Goal: Task Accomplishment & Management: Complete application form

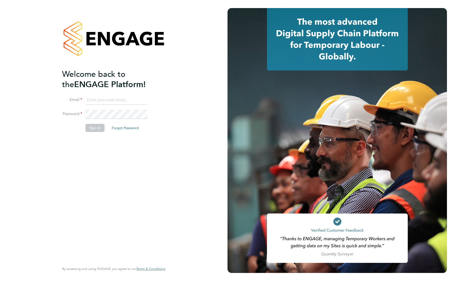
type input "lee.hall@pcrnet.co.uk"
drag, startPoint x: 121, startPoint y: 187, endPoint x: 99, endPoint y: 143, distance: 49.7
click at [121, 187] on div "Welcome back to the ENGAGE Platform! Email lee.hall@pcrnet.co.uk Password Sign …" at bounding box center [111, 165] width 98 height 193
click at [89, 130] on button "Sign In" at bounding box center [94, 128] width 19 height 8
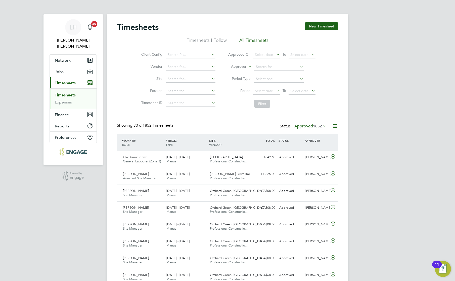
click at [328, 24] on button "New Timesheet" at bounding box center [321, 26] width 33 height 8
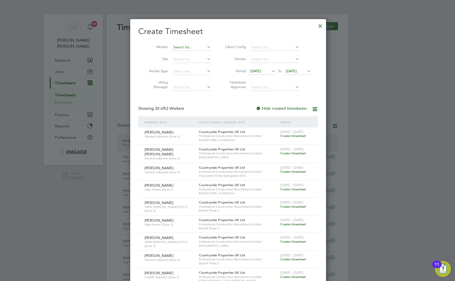
click at [184, 47] on input at bounding box center [191, 47] width 39 height 7
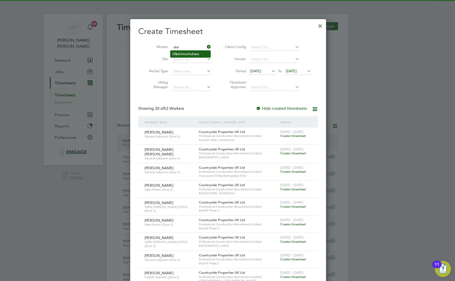
click at [188, 55] on li "Oke Umurhohwo" at bounding box center [191, 54] width 40 height 7
type input "Oke Umurhohwo"
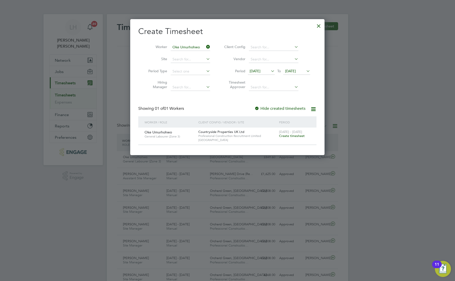
click at [301, 137] on span "Create timesheet" at bounding box center [292, 136] width 26 height 4
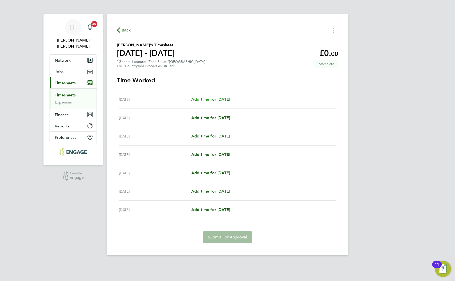
click at [228, 100] on span "Add time for [DATE]" at bounding box center [210, 99] width 39 height 5
select select "30"
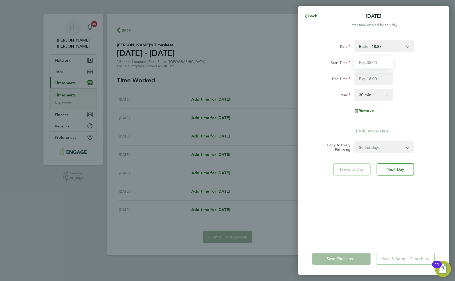
click at [371, 60] on input "Start Time" at bounding box center [374, 62] width 38 height 12
type input "07:30"
click at [371, 79] on input "End Time" at bounding box center [374, 78] width 38 height 12
type input "17:00"
click at [321, 126] on app-timesheet-line-form-group "Rate Basic - 18.88 Start Time 07:30 End Time 17:00 Break 0 min 15 min 30 min 45…" at bounding box center [373, 88] width 123 height 97
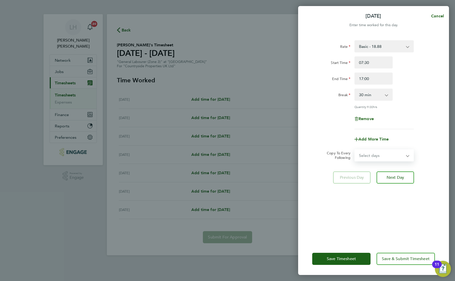
click at [382, 156] on select "Select days Day Weekday (Mon-Fri) Weekend (Sat-Sun) Tuesday Wednesday Thursday …" at bounding box center [381, 155] width 53 height 11
select select "WEEKDAY"
click at [355, 150] on select "Select days Day Weekday (Mon-Fri) Weekend (Sat-Sun) Tuesday Wednesday Thursday …" at bounding box center [381, 155] width 53 height 11
select select "2025-09-28"
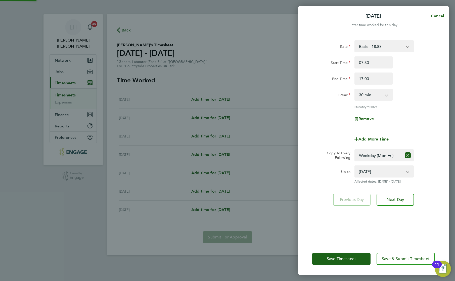
drag, startPoint x: 324, startPoint y: 206, endPoint x: 335, endPoint y: 246, distance: 40.8
click at [324, 207] on div "Rate Basic - 18.88 Start Time 07:30 End Time 17:00 Break 0 min 15 min 30 min 45…" at bounding box center [373, 138] width 151 height 208
click at [339, 255] on button "Save Timesheet" at bounding box center [341, 258] width 58 height 12
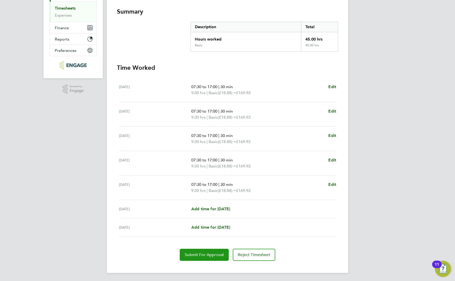
click at [200, 255] on span "Submit For Approval" at bounding box center [204, 254] width 39 height 5
click at [369, 66] on div "LH Lee Hall Notifications 20 Applications: Network Team Members Businesses Site…" at bounding box center [227, 96] width 455 height 367
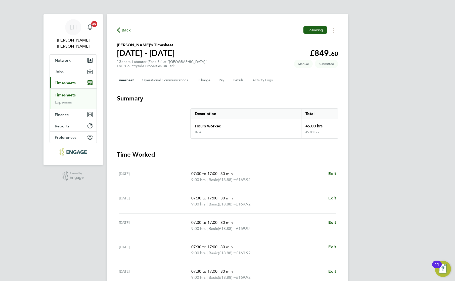
click at [127, 30] on span "Back" at bounding box center [126, 30] width 9 height 6
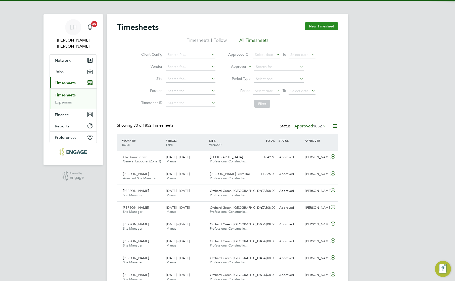
click at [318, 28] on button "New Timesheet" at bounding box center [321, 26] width 33 height 8
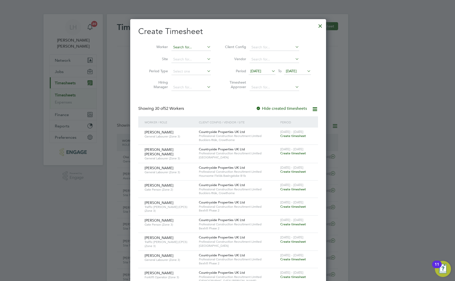
click at [184, 48] on input at bounding box center [191, 47] width 39 height 7
click at [189, 63] on li "Terry Jordan" at bounding box center [193, 60] width 44 height 7
type input "Terry Jordan"
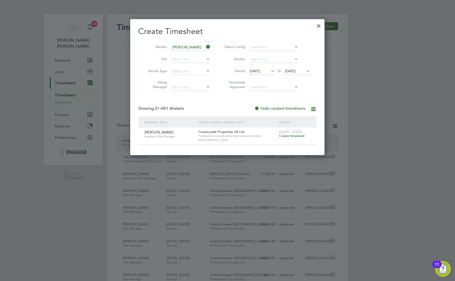
click at [292, 136] on span "Create timesheet" at bounding box center [292, 136] width 26 height 4
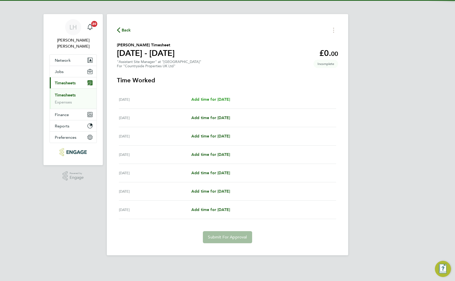
click at [230, 100] on span "Add time for Mon 22 Sep" at bounding box center [210, 99] width 39 height 5
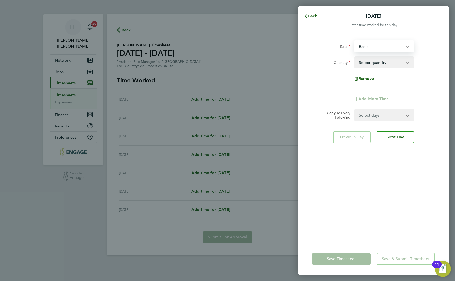
click at [386, 48] on select "Basic ASM - 351.00" at bounding box center [381, 46] width 52 height 11
select select "30"
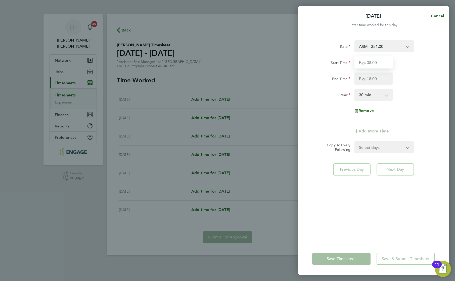
click at [376, 64] on input "Start Time" at bounding box center [374, 62] width 38 height 12
type input "07:30"
click at [375, 78] on input "End Time" at bounding box center [374, 78] width 38 height 12
type input "09:00"
click at [428, 114] on div "Remove" at bounding box center [373, 111] width 127 height 12
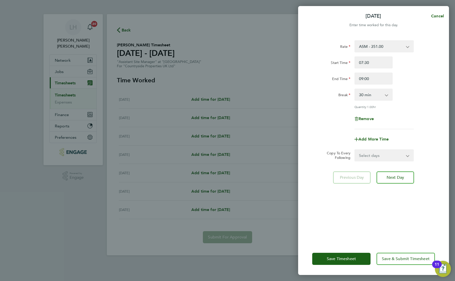
click at [392, 157] on select "Select days Day Weekday (Mon-Fri) Weekend (Sat-Sun) Tuesday Wednesday Thursday …" at bounding box center [381, 155] width 53 height 11
select select "WEEKDAY"
click at [355, 150] on select "Select days Day Weekday (Mon-Fri) Weekend (Sat-Sun) Tuesday Wednesday Thursday …" at bounding box center [381, 155] width 53 height 11
select select "2025-09-28"
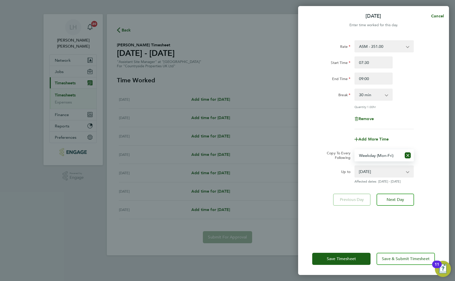
click at [340, 227] on div "Rate ASM - 351.00 Basic Start Time 07:30 End Time 09:00 Break 0 min 15 min 30 m…" at bounding box center [373, 138] width 151 height 208
click at [337, 257] on span "Save Timesheet" at bounding box center [341, 258] width 29 height 5
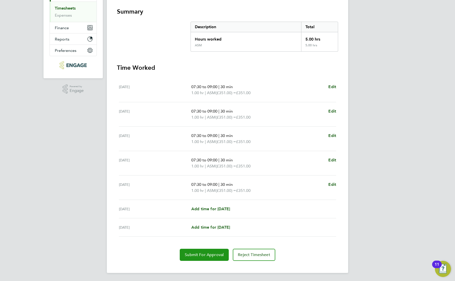
click at [211, 252] on span "Submit For Approval" at bounding box center [204, 254] width 39 height 5
click at [371, 80] on div "LH Lee Hall Notifications 20 Applications: Network Team Members Businesses Site…" at bounding box center [227, 96] width 455 height 367
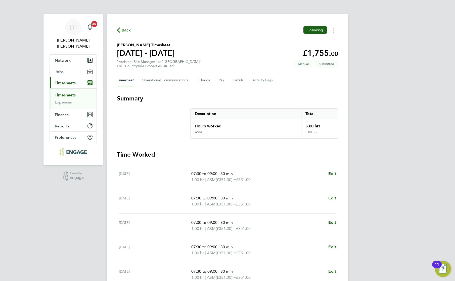
click at [119, 31] on icon "button" at bounding box center [118, 29] width 3 height 5
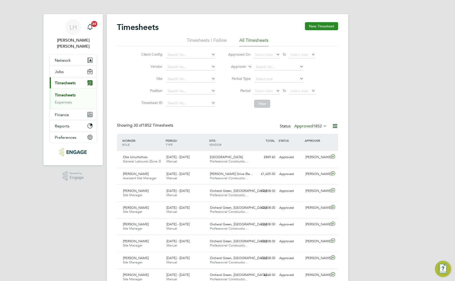
click at [319, 27] on button "New Timesheet" at bounding box center [321, 26] width 33 height 8
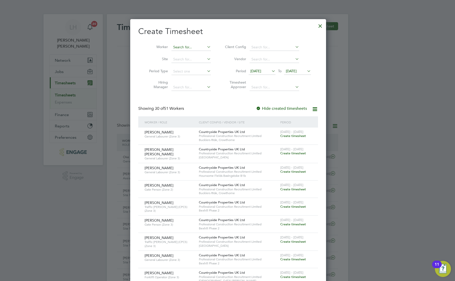
click at [182, 46] on input at bounding box center [191, 47] width 39 height 7
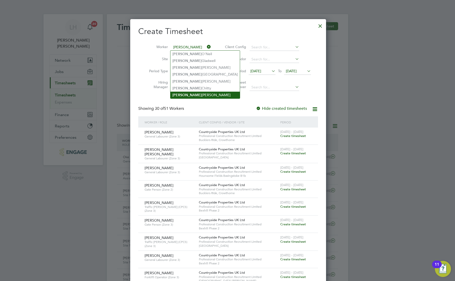
click at [194, 96] on li "John Heelan" at bounding box center [205, 95] width 69 height 7
type input "John Heelan"
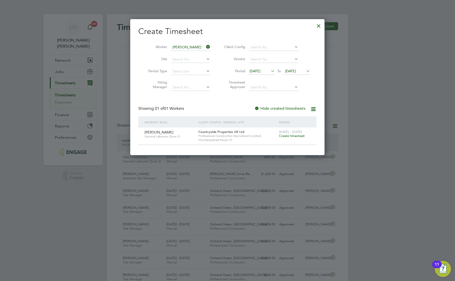
click at [297, 137] on span "Create timesheet" at bounding box center [292, 136] width 26 height 4
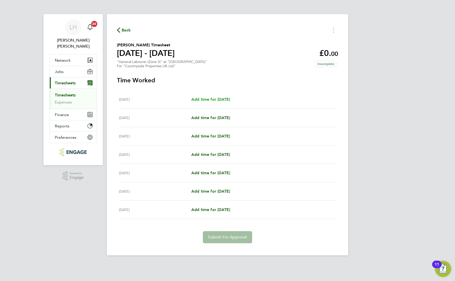
click at [217, 99] on span "Add time for Mon 22 Sep" at bounding box center [210, 99] width 39 height 5
select select "30"
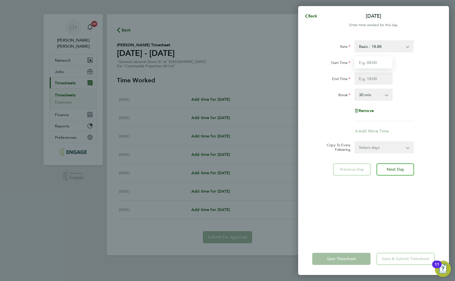
click at [378, 59] on input "Start Time" at bounding box center [374, 62] width 38 height 12
type input "07:30"
click at [378, 77] on input "End Time" at bounding box center [374, 78] width 38 height 12
type input "17:30"
click at [424, 117] on div "Rate Basic - 18.88 Start Time 07:30 End Time 17:30 Break 0 min 15 min 30 min 45…" at bounding box center [373, 80] width 123 height 81
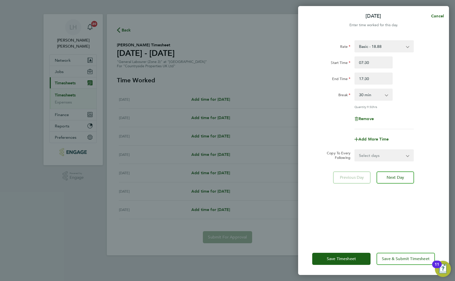
click at [384, 154] on select "Select days Day Weekday (Mon-Fri) Weekend (Sat-Sun) Tuesday Wednesday Thursday …" at bounding box center [381, 155] width 53 height 11
select select "WEEKDAY"
click at [355, 150] on select "Select days Day Weekday (Mon-Fri) Weekend (Sat-Sun) Tuesday Wednesday Thursday …" at bounding box center [381, 155] width 53 height 11
select select "2025-09-28"
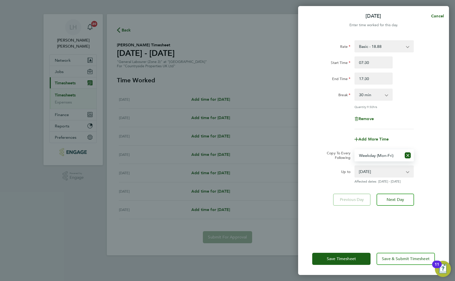
click at [333, 220] on div "Rate Basic - 18.88 Start Time 07:30 End Time 17:30 Break 0 min 15 min 30 min 45…" at bounding box center [373, 138] width 151 height 208
click at [336, 265] on div "Save Timesheet Save & Submit Timesheet" at bounding box center [373, 258] width 151 height 32
click at [334, 259] on span "Save Timesheet" at bounding box center [341, 258] width 29 height 5
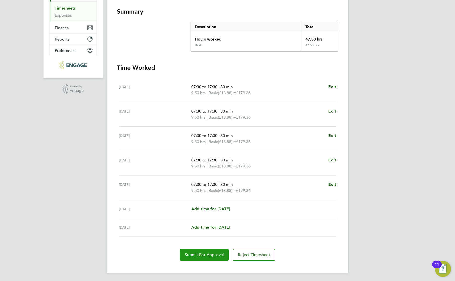
click at [211, 255] on span "Submit For Approval" at bounding box center [204, 254] width 39 height 5
click at [378, 135] on div "LH Lee Hall Notifications 20 Applications: Network Team Members Businesses Site…" at bounding box center [227, 96] width 455 height 367
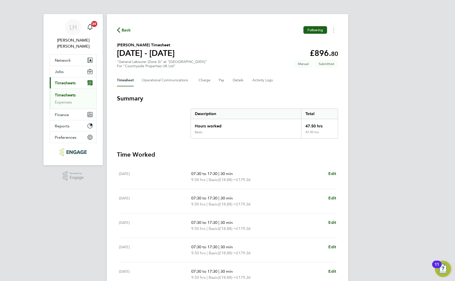
click at [130, 30] on span "Back" at bounding box center [126, 30] width 9 height 6
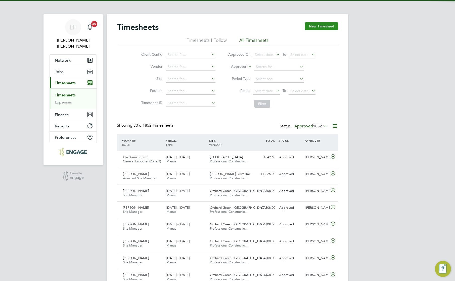
click at [326, 28] on button "New Timesheet" at bounding box center [321, 26] width 33 height 8
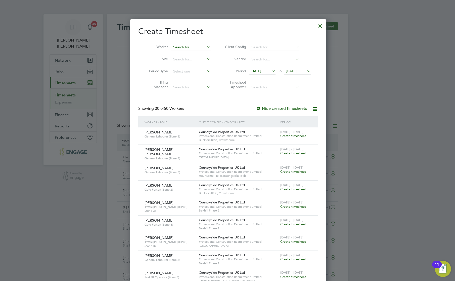
click at [189, 48] on input at bounding box center [191, 47] width 39 height 7
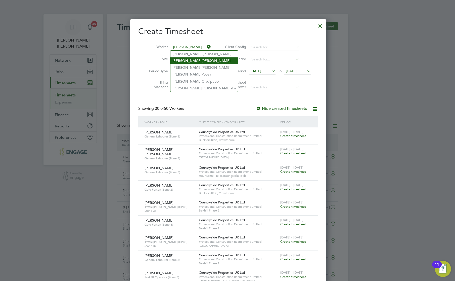
click at [190, 61] on li "Paul Cawvey" at bounding box center [204, 60] width 67 height 7
type input "Paul Cawvey"
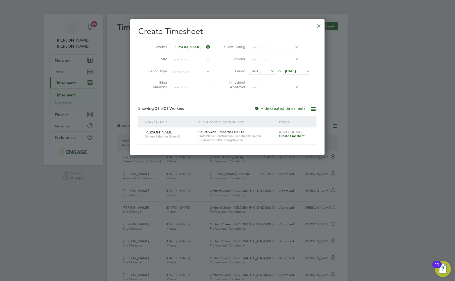
click at [301, 136] on span "Create timesheet" at bounding box center [292, 136] width 26 height 4
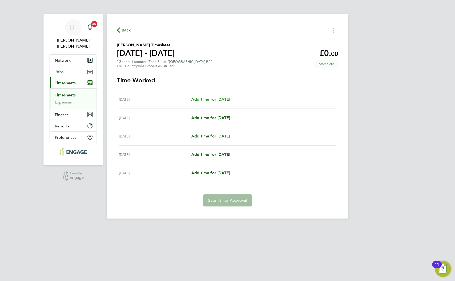
click at [230, 99] on span "Add time for Mon 22 Sep" at bounding box center [210, 99] width 39 height 5
select select "30"
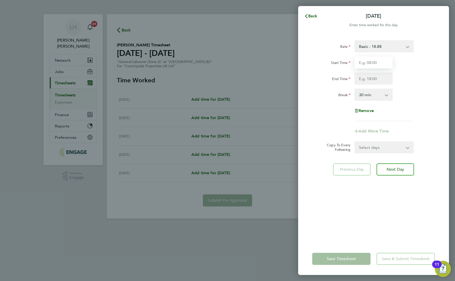
click at [374, 64] on input "Start Time" at bounding box center [374, 62] width 38 height 12
type input "07:30"
click at [374, 77] on input "End Time" at bounding box center [374, 78] width 38 height 12
type input "17:00"
click at [393, 149] on div "Select days Day Tuesday Wednesday Thursday Friday" at bounding box center [384, 147] width 59 height 12
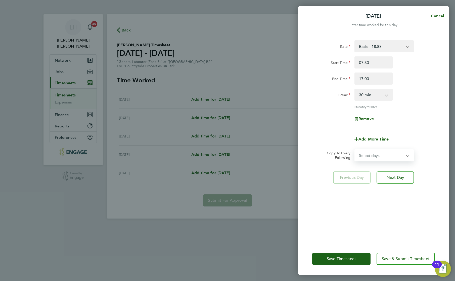
select select "DAY"
click at [355, 150] on select "Select days Day Tuesday Wednesday Thursday Friday" at bounding box center [381, 155] width 53 height 11
select select "2025-09-26"
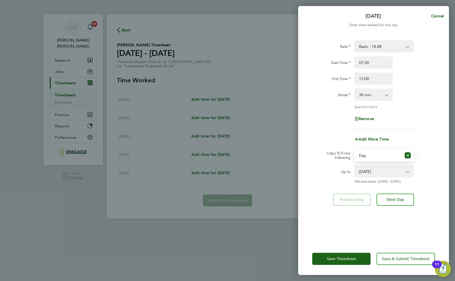
click at [340, 203] on app-form-button "Previous Day" at bounding box center [353, 199] width 40 height 12
click at [331, 218] on div "Rate Basic - 18.88 Start Time 07:30 End Time 17:00 Break 0 min 15 min 30 min 45…" at bounding box center [373, 138] width 151 height 208
click at [325, 259] on button "Save Timesheet" at bounding box center [341, 258] width 58 height 12
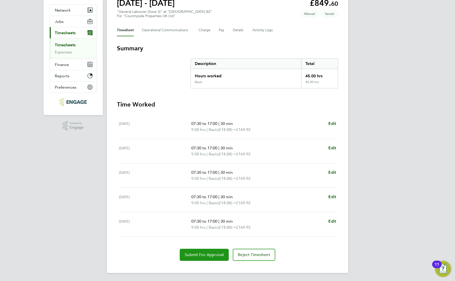
click at [201, 257] on span "Submit For Approval" at bounding box center [204, 254] width 39 height 5
click at [369, 131] on div "LH Lee Hall Notifications 20 Applications: Network Team Members Businesses Site…" at bounding box center [227, 115] width 455 height 331
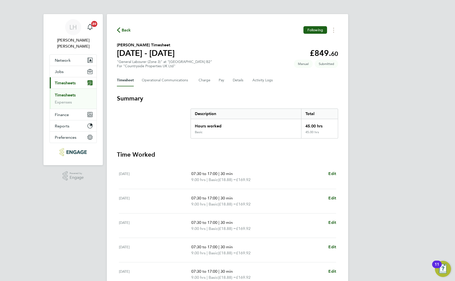
click at [126, 30] on span "Back" at bounding box center [126, 30] width 9 height 6
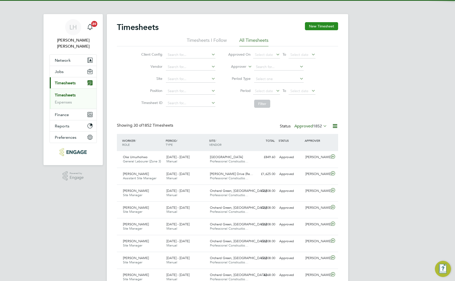
click at [321, 26] on button "New Timesheet" at bounding box center [321, 26] width 33 height 8
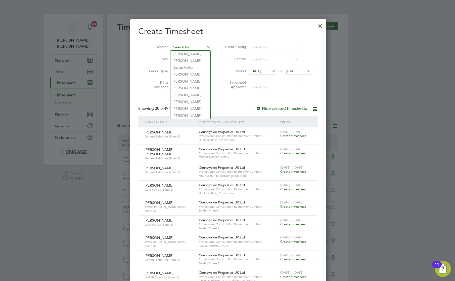
click at [182, 44] on input at bounding box center [191, 47] width 39 height 7
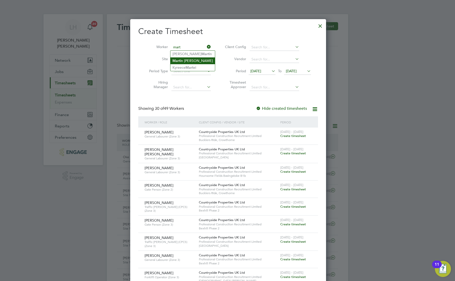
click at [194, 59] on li "Mart in Chambers" at bounding box center [193, 60] width 45 height 7
type input "Martin Chambers"
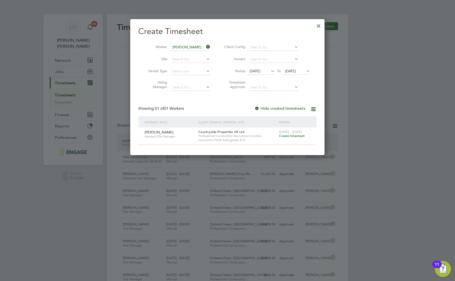
click at [302, 137] on span "Create timesheet" at bounding box center [292, 136] width 26 height 4
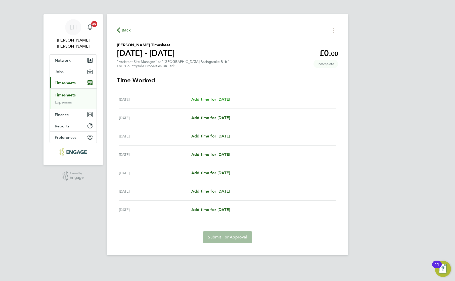
click at [224, 104] on div "Mon 22 Sep Add time for Mon 22 Sep Add time for Mon 22 Sep" at bounding box center [227, 99] width 217 height 18
click at [223, 102] on span "Add time for Mon 22 Sep" at bounding box center [210, 99] width 39 height 5
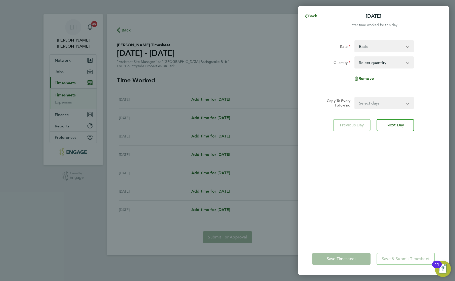
click at [383, 46] on select "Basic ASM - 300.00" at bounding box center [381, 46] width 52 height 11
click at [372, 64] on select "Select quantity 0.5 1" at bounding box center [381, 62] width 52 height 11
select select "1"
click at [355, 57] on select "Select quantity 0.5 1" at bounding box center [381, 62] width 52 height 11
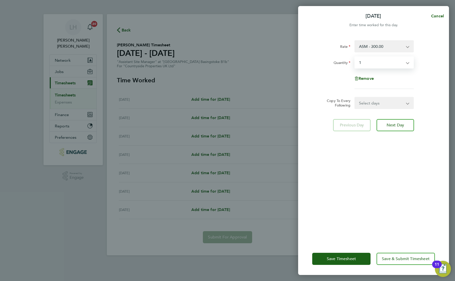
click at [383, 104] on select "Select days Day Weekday (Mon-Fri) Weekend (Sat-Sun) Tuesday Wednesday Thursday …" at bounding box center [381, 102] width 53 height 11
select select "WEEKDAY"
click at [355, 97] on select "Select days Day Weekday (Mon-Fri) Weekend (Sat-Sun) Tuesday Wednesday Thursday …" at bounding box center [381, 102] width 53 height 11
select select "2025-09-28"
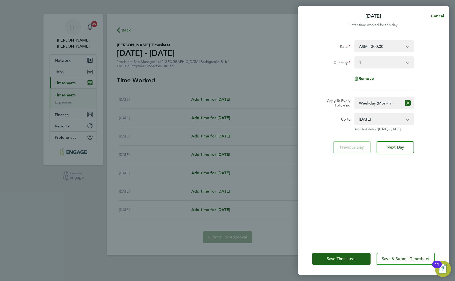
click at [328, 198] on div "Rate ASM - 300.00 Basic Quantity Select quantity 0.5 1 Remove Copy To Every Fol…" at bounding box center [373, 138] width 151 height 208
click at [336, 261] on button "Save Timesheet" at bounding box center [341, 258] width 58 height 12
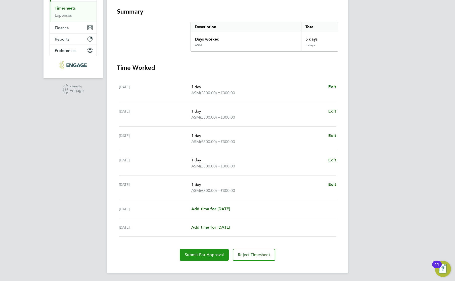
click at [200, 250] on button "Submit For Approval" at bounding box center [204, 254] width 49 height 12
click at [416, 100] on div "LH Lee Hall Notifications 20 Applications: Network Team Members Businesses Site…" at bounding box center [227, 96] width 455 height 367
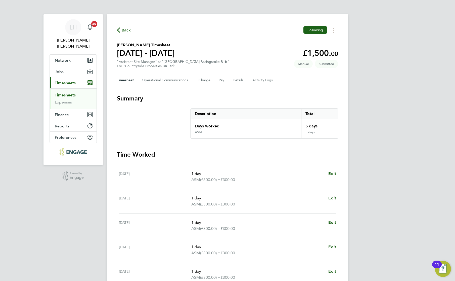
click at [129, 29] on span "Back" at bounding box center [126, 30] width 9 height 6
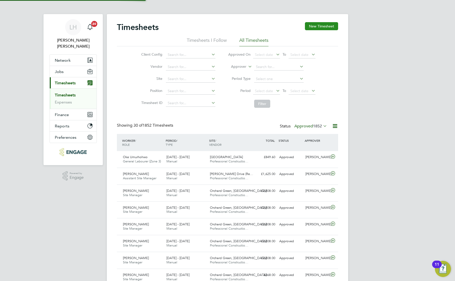
click at [317, 28] on button "New Timesheet" at bounding box center [321, 26] width 33 height 8
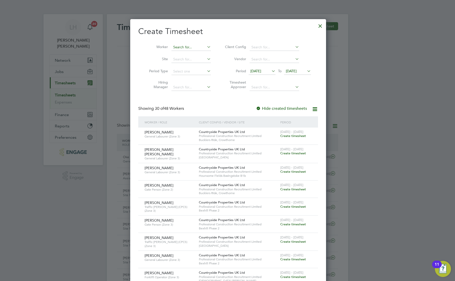
click at [183, 45] on input at bounding box center [191, 47] width 39 height 7
click at [191, 62] on li "Feli pe Nieto" at bounding box center [191, 60] width 40 height 7
type input "Felipe Nieto"
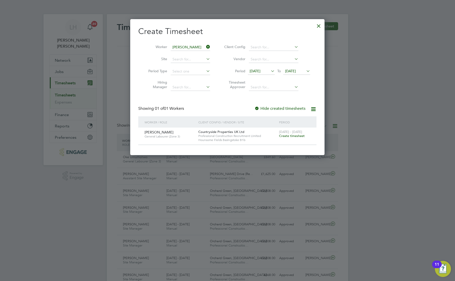
click at [300, 136] on span "Create timesheet" at bounding box center [292, 136] width 26 height 4
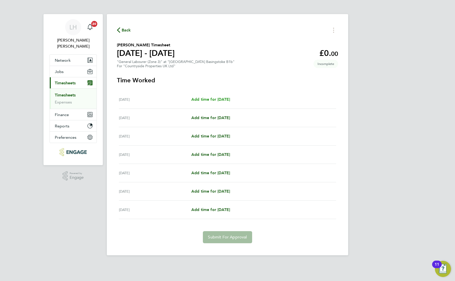
click at [223, 101] on span "Add time for Mon 22 Sep" at bounding box center [210, 99] width 39 height 5
select select "30"
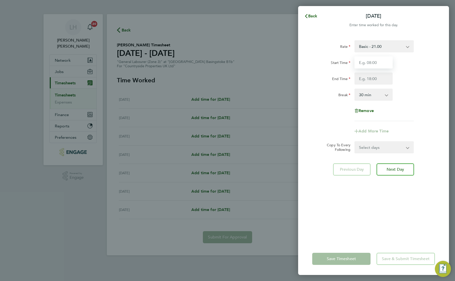
click at [377, 62] on input "Start Time" at bounding box center [374, 62] width 38 height 12
type input "07:30"
click at [375, 78] on input "End Time" at bounding box center [374, 78] width 38 height 12
type input "17:00"
click at [410, 110] on div "Rate Basic - 21.00 Start Time 07:30 End Time 17:00 Break 0 min 15 min 30 min 45…" at bounding box center [373, 80] width 123 height 81
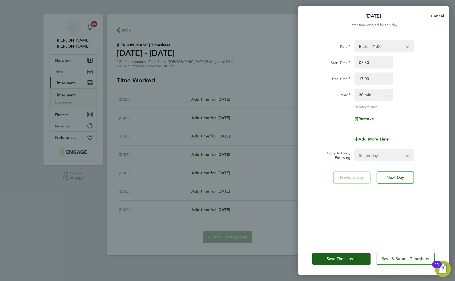
click at [387, 158] on select "Select days Day Weekday (Mon-Fri) Weekend (Sat-Sun) Tuesday Wednesday Thursday …" at bounding box center [381, 155] width 53 height 11
select select "WEEKDAY"
click at [355, 150] on select "Select days Day Weekday (Mon-Fri) Weekend (Sat-Sun) Tuesday Wednesday Thursday …" at bounding box center [381, 155] width 53 height 11
select select "2025-09-28"
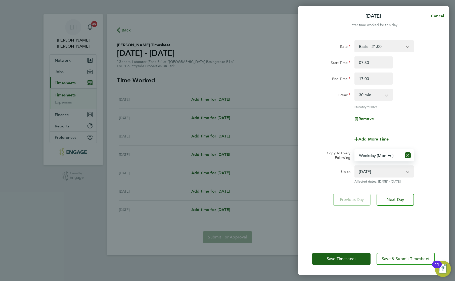
click at [340, 238] on div "Rate Basic - 21.00 Start Time 07:30 End Time 17:00 Break 0 min 15 min 30 min 45…" at bounding box center [373, 138] width 151 height 208
click at [336, 255] on button "Save Timesheet" at bounding box center [341, 258] width 58 height 12
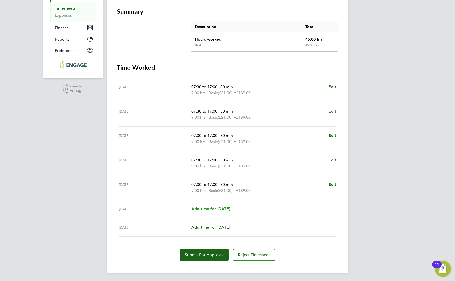
click at [229, 209] on span "Add time for Sat 27 Sep" at bounding box center [210, 208] width 39 height 5
select select "30"
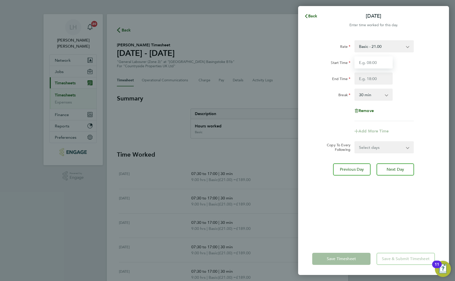
click at [374, 63] on input "Start Time" at bounding box center [374, 62] width 38 height 12
type input "07:30"
click at [371, 78] on input "End Time" at bounding box center [374, 78] width 38 height 12
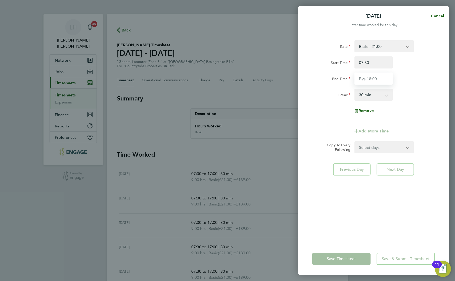
type input "13:00"
click at [424, 104] on div "Rate Basic - 21.00 Start Time 07:30 End Time 13:00 Break 0 min 15 min 30 min 45…" at bounding box center [373, 80] width 123 height 81
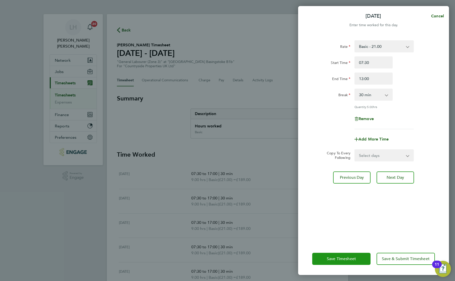
click at [338, 257] on span "Save Timesheet" at bounding box center [341, 258] width 29 height 5
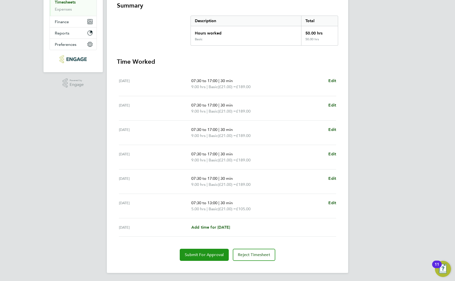
click at [190, 253] on span "Submit For Approval" at bounding box center [204, 254] width 39 height 5
click at [391, 83] on div "LH Lee Hall Notifications 20 Applications: Network Team Members Businesses Site…" at bounding box center [227, 93] width 455 height 373
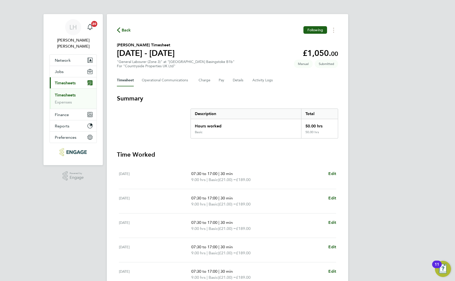
click at [127, 29] on span "Back" at bounding box center [126, 30] width 9 height 6
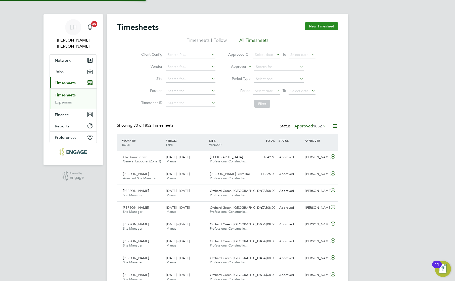
click at [326, 27] on button "New Timesheet" at bounding box center [321, 26] width 33 height 8
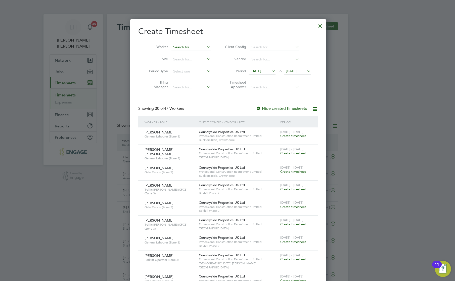
click at [182, 45] on input at bounding box center [191, 47] width 39 height 7
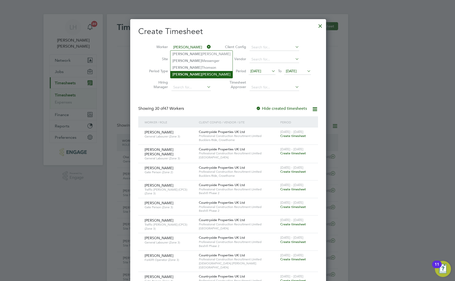
click at [191, 73] on li "James Ralph" at bounding box center [202, 74] width 62 height 7
type input "James Ralph"
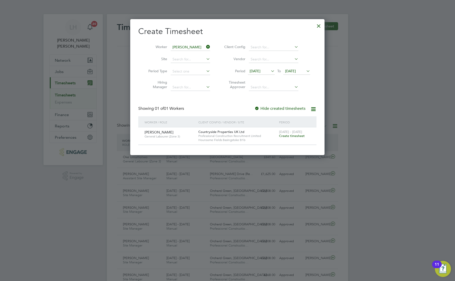
click at [292, 137] on span "Create timesheet" at bounding box center [292, 136] width 26 height 4
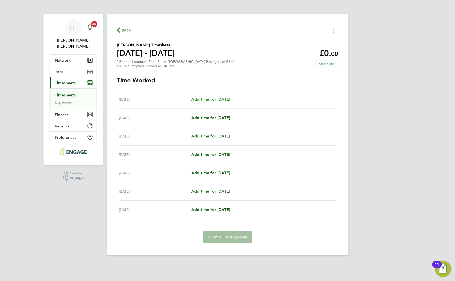
click at [220, 99] on span "Add time for Mon 22 Sep" at bounding box center [210, 99] width 39 height 5
select select "30"
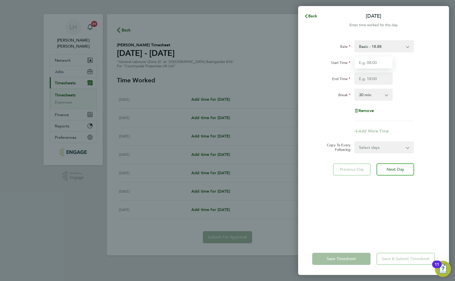
click at [370, 60] on input "Start Time" at bounding box center [374, 62] width 38 height 12
type input "07:30"
click at [375, 80] on input "End Time" at bounding box center [374, 78] width 38 height 12
type input "17:00"
click at [424, 116] on div "Remove" at bounding box center [373, 111] width 127 height 12
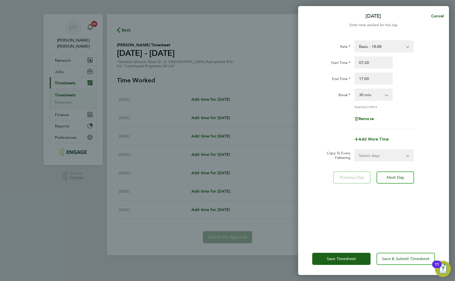
click at [392, 151] on select "Select days Day Weekday (Mon-Fri) Weekend (Sat-Sun) Tuesday Wednesday Thursday …" at bounding box center [381, 155] width 53 height 11
select select "WEEKDAY"
click at [355, 150] on select "Select days Day Weekday (Mon-Fri) Weekend (Sat-Sun) Tuesday Wednesday Thursday …" at bounding box center [381, 155] width 53 height 11
select select "2025-09-28"
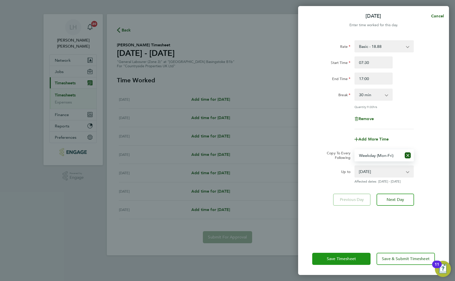
click at [350, 257] on span "Save Timesheet" at bounding box center [341, 258] width 29 height 5
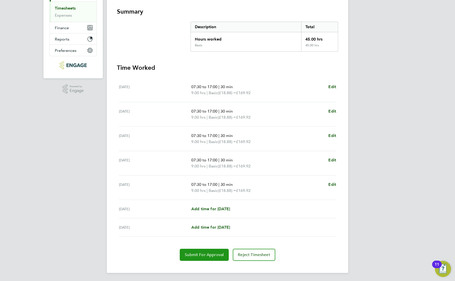
click at [199, 255] on span "Submit For Approval" at bounding box center [204, 254] width 39 height 5
click at [378, 103] on div "LH Lee Hall Notifications 20 Applications: Network Team Members Businesses Site…" at bounding box center [227, 96] width 455 height 367
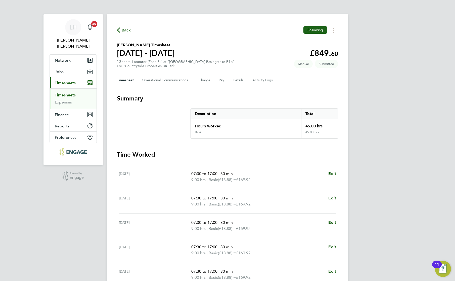
click at [130, 32] on span "Back" at bounding box center [126, 30] width 9 height 6
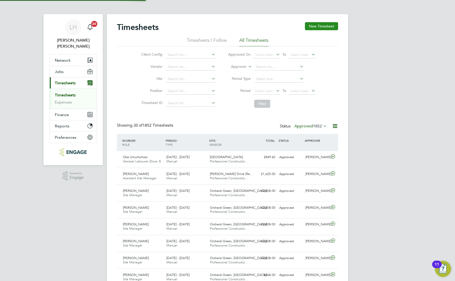
click at [323, 27] on button "New Timesheet" at bounding box center [321, 26] width 33 height 8
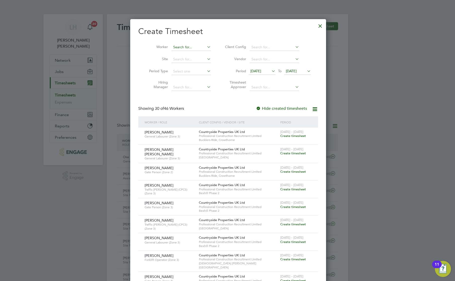
click at [181, 46] on input at bounding box center [191, 47] width 39 height 7
click at [188, 68] on li "Brian Munden" at bounding box center [202, 67] width 62 height 7
type input "Brian Munden"
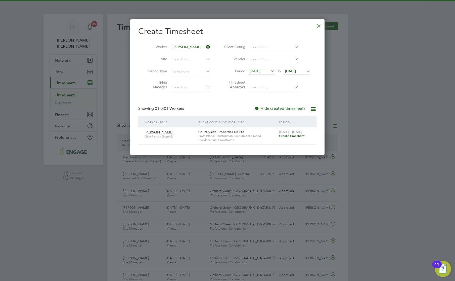
click at [287, 134] on span "Create timesheet" at bounding box center [292, 136] width 26 height 4
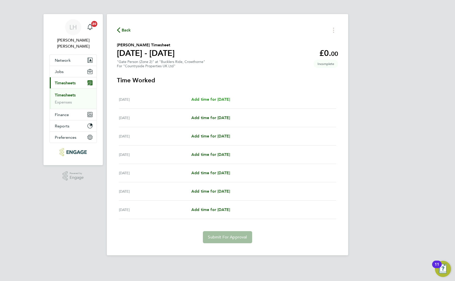
click at [227, 99] on span "Add time for Mon 22 Sep" at bounding box center [210, 99] width 39 height 5
select select "30"
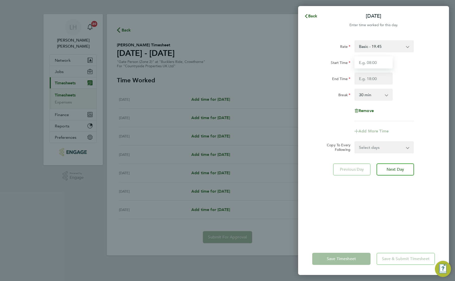
click at [375, 60] on input "Start Time" at bounding box center [374, 62] width 38 height 12
type input "07:30"
click at [375, 80] on input "End Time" at bounding box center [374, 78] width 38 height 12
type input "18:00"
click at [411, 105] on div "Rate Basic - 19.45 Start Time 07:30 End Time 18:00 Break 0 min 15 min 30 min 45…" at bounding box center [373, 80] width 123 height 81
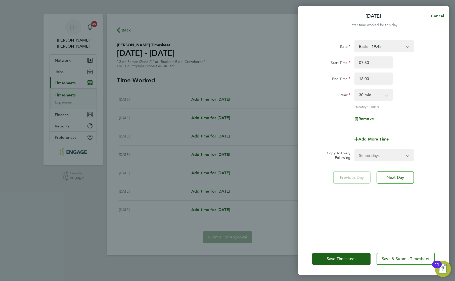
click at [379, 158] on select "Select days Day Weekday (Mon-Fri) Weekend (Sat-Sun) Tuesday Wednesday Thursday …" at bounding box center [381, 155] width 53 height 11
select select "WEEKDAY"
click at [355, 150] on select "Select days Day Weekday (Mon-Fri) Weekend (Sat-Sun) Tuesday Wednesday Thursday …" at bounding box center [381, 155] width 53 height 11
select select "2025-09-28"
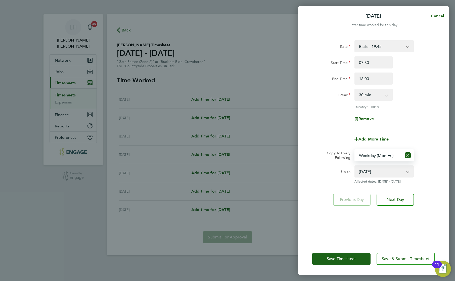
click at [320, 241] on div "Rate Basic - 19.45 Start Time 07:30 End Time 18:00 Break 0 min 15 min 30 min 45…" at bounding box center [373, 138] width 151 height 208
click at [333, 258] on span "Save Timesheet" at bounding box center [341, 258] width 29 height 5
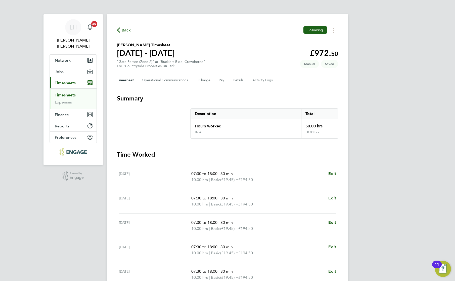
click at [240, 151] on h3 "Time Worked" at bounding box center [227, 154] width 221 height 8
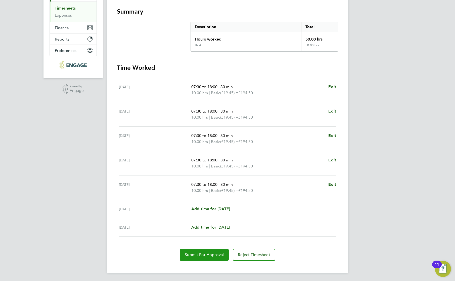
click at [200, 256] on span "Submit For Approval" at bounding box center [204, 254] width 39 height 5
click at [360, 105] on div "LH Lee Hall Notifications 20 Applications: Network Team Members Businesses Site…" at bounding box center [227, 96] width 455 height 367
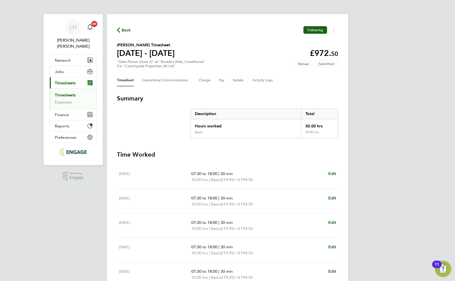
click at [125, 28] on span "Back" at bounding box center [126, 30] width 9 height 6
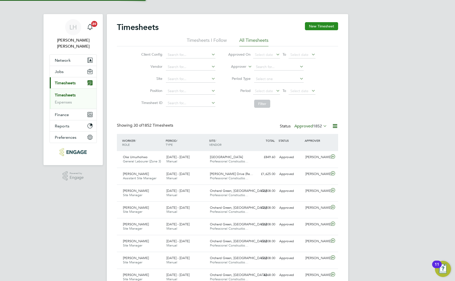
click at [332, 29] on button "New Timesheet" at bounding box center [321, 26] width 33 height 8
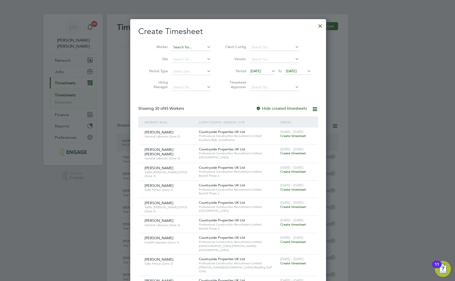
click at [182, 47] on input at bounding box center [191, 47] width 39 height 7
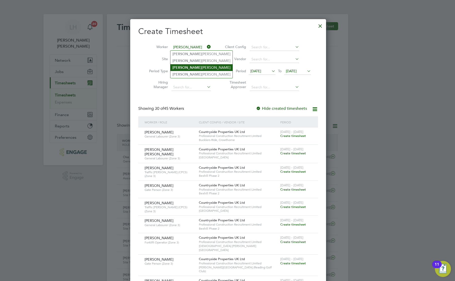
click at [191, 68] on li "David Gavin" at bounding box center [202, 67] width 62 height 7
type input "David Gavin"
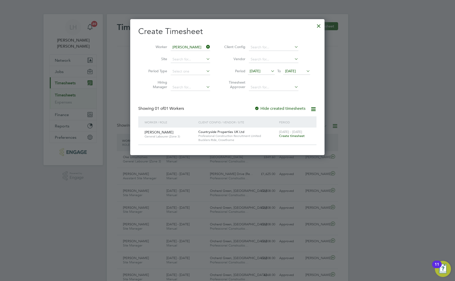
click at [292, 138] on div "22 - 28 Sep 2025 Create timesheet" at bounding box center [295, 134] width 34 height 14
click at [291, 135] on span "Create timesheet" at bounding box center [292, 136] width 26 height 4
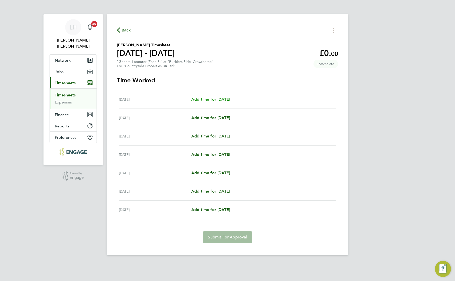
click at [218, 99] on span "Add time for Mon 22 Sep" at bounding box center [210, 99] width 39 height 5
select select "30"
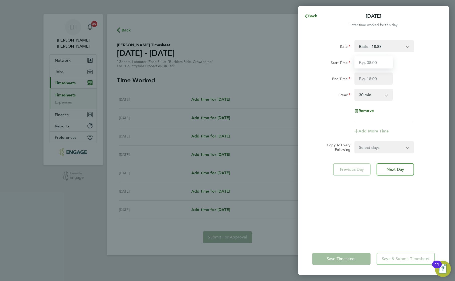
click at [385, 61] on input "Start Time" at bounding box center [374, 62] width 38 height 12
type input "07:30"
click at [369, 77] on input "End Time" at bounding box center [374, 78] width 38 height 12
type input "17:00"
click at [428, 127] on app-timesheet-line-form-group "Rate Basic - 18.88 Start Time 07:30 End Time 17:00 Break 0 min 15 min 30 min 45…" at bounding box center [373, 88] width 123 height 97
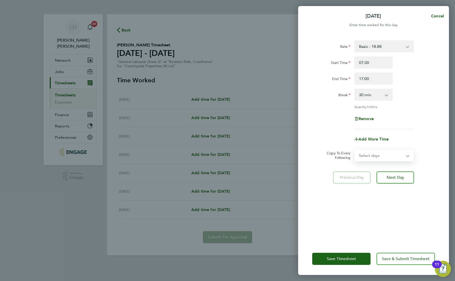
click at [370, 153] on select "Select days Day Weekday (Mon-Fri) Weekend (Sat-Sun) Tuesday Wednesday Thursday …" at bounding box center [381, 155] width 53 height 11
select select "WEEKDAY"
click at [355, 150] on select "Select days Day Weekday (Mon-Fri) Weekend (Sat-Sun) Tuesday Wednesday Thursday …" at bounding box center [381, 155] width 53 height 11
select select "2025-09-28"
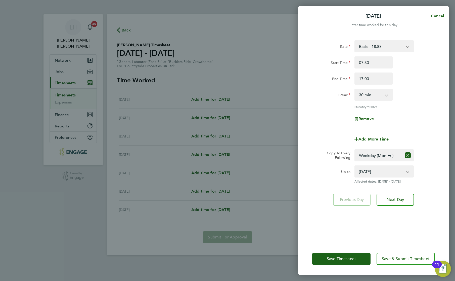
drag, startPoint x: 347, startPoint y: 206, endPoint x: 333, endPoint y: 218, distance: 18.0
click at [346, 206] on div "Rate Basic - 18.88 Start Time 07:30 End Time 17:00 Break 0 min 15 min 30 min 45…" at bounding box center [373, 138] width 151 height 208
click at [326, 260] on button "Save Timesheet" at bounding box center [341, 258] width 58 height 12
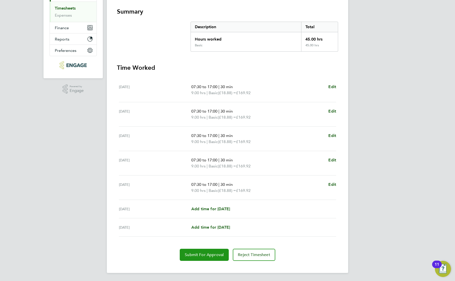
click at [204, 257] on span "Submit For Approval" at bounding box center [204, 254] width 39 height 5
click at [362, 114] on div "LH Lee Hall Notifications 20 Applications: Network Team Members Businesses Site…" at bounding box center [227, 96] width 455 height 367
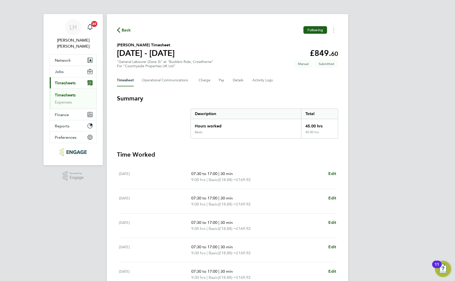
click at [120, 33] on span "button" at bounding box center [118, 29] width 3 height 5
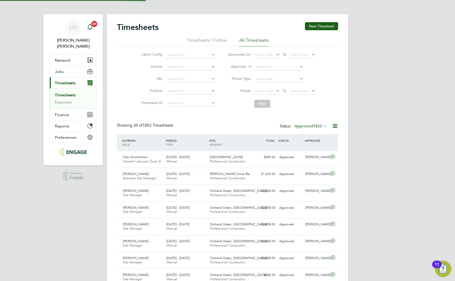
click at [331, 28] on button "New Timesheet" at bounding box center [321, 26] width 33 height 8
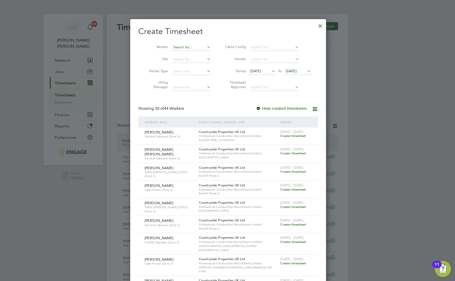
click at [182, 47] on input at bounding box center [191, 47] width 39 height 7
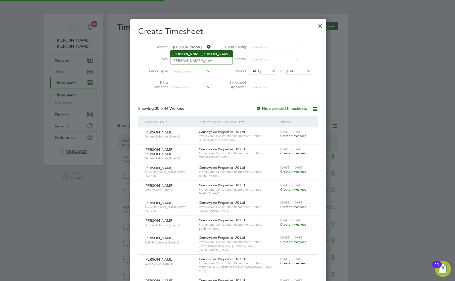
click at [188, 55] on li "Ivan Ianev" at bounding box center [202, 54] width 62 height 7
type input "Ivan Ianev"
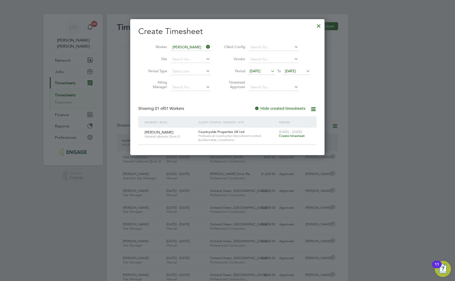
click at [292, 135] on span "Create timesheet" at bounding box center [292, 136] width 26 height 4
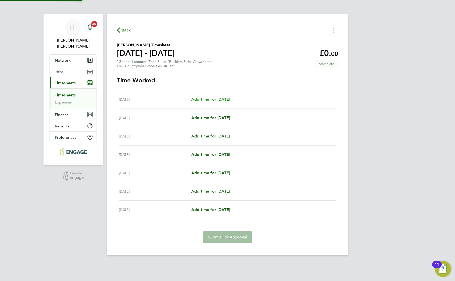
click at [224, 101] on span "Add time for Mon 22 Sep" at bounding box center [210, 99] width 39 height 5
select select "30"
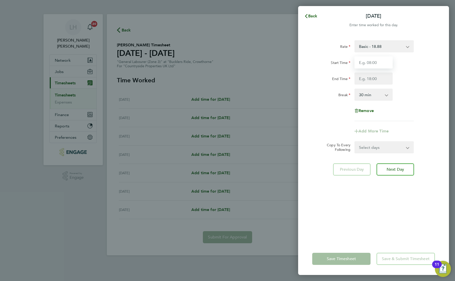
click at [374, 61] on input "Start Time" at bounding box center [374, 62] width 38 height 12
type input "07:30"
click at [375, 78] on input "End Time" at bounding box center [374, 78] width 38 height 12
type input "18:00"
click at [424, 127] on app-timesheet-line-form-group "Rate Basic - 18.88 Start Time 07:30 End Time 18:00 Break 0 min 15 min 30 min 45…" at bounding box center [373, 88] width 123 height 97
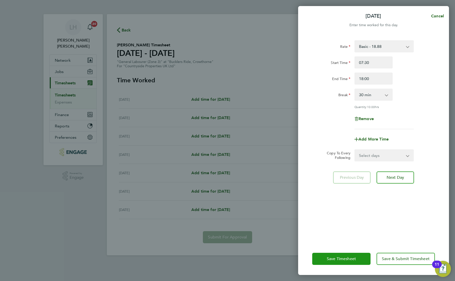
click at [341, 259] on span "Save Timesheet" at bounding box center [341, 258] width 29 height 5
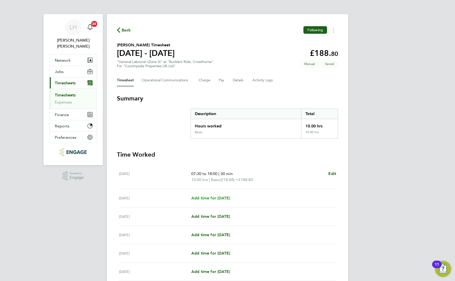
click at [225, 199] on span "Add time for Tue 23 Sep" at bounding box center [210, 197] width 39 height 5
select select "30"
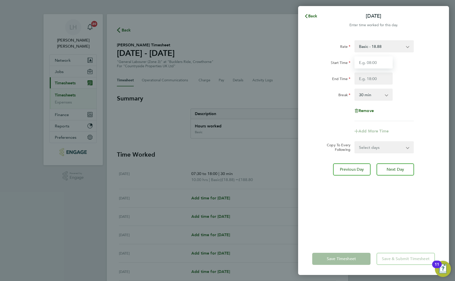
click at [379, 66] on input "Start Time" at bounding box center [374, 62] width 38 height 12
type input "07:30"
click at [376, 80] on input "End Time" at bounding box center [374, 78] width 38 height 12
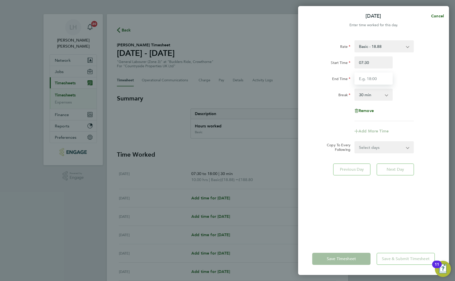
type input "18:00"
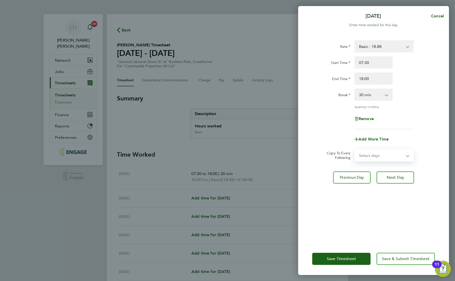
click at [394, 146] on form "Rate Basic - 18.88 Start Time 07:30 End Time 18:00 Break 0 min 15 min 30 min 45…" at bounding box center [373, 100] width 123 height 121
select select "WEEKDAY"
click at [355, 150] on select "Select days Day Weekday (Mon-Fri) Weekend (Sat-Sun) Wednesday Thursday Friday S…" at bounding box center [381, 155] width 53 height 11
select select "2025-09-28"
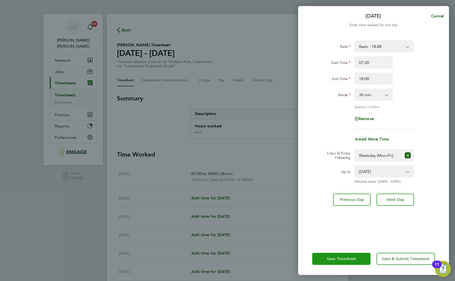
click at [342, 262] on button "Save Timesheet" at bounding box center [341, 258] width 58 height 12
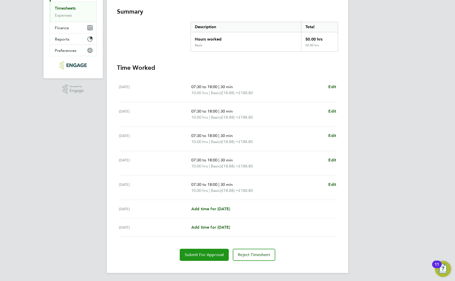
click at [217, 252] on span "Submit For Approval" at bounding box center [204, 254] width 39 height 5
click at [411, 132] on div "LH Lee Hall Notifications 20 Applications: Network Team Members Businesses Site…" at bounding box center [227, 96] width 455 height 367
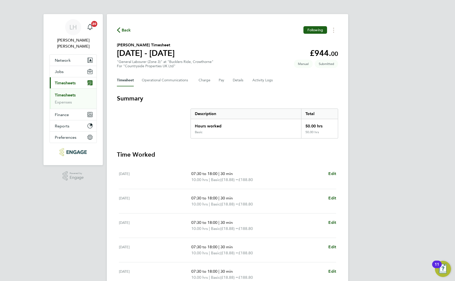
click at [127, 31] on span "Back" at bounding box center [126, 30] width 9 height 6
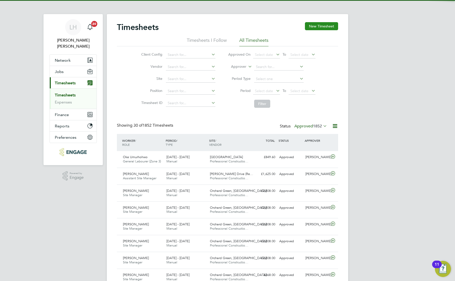
click at [326, 28] on button "New Timesheet" at bounding box center [321, 26] width 33 height 8
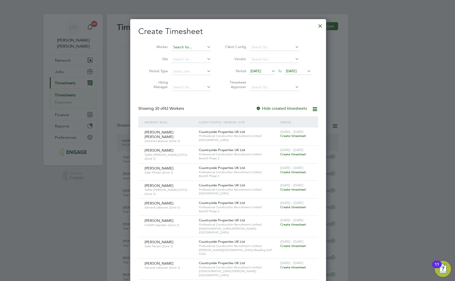
click at [182, 46] on input at bounding box center [191, 47] width 39 height 7
click at [198, 68] on li "Bak ary Camara" at bounding box center [192, 67] width 43 height 7
type input "Bakary Camara"
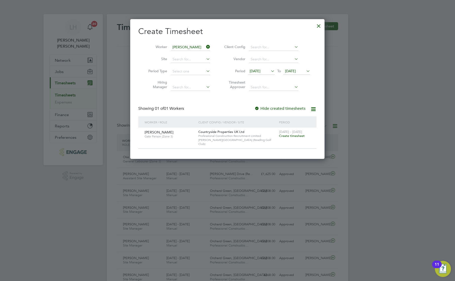
click at [291, 134] on span "Create timesheet" at bounding box center [292, 136] width 26 height 4
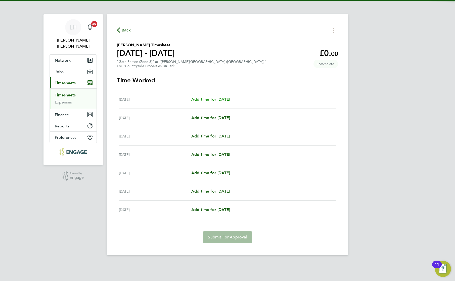
click at [223, 99] on span "Add time for Mon 22 Sep" at bounding box center [210, 99] width 39 height 5
select select "30"
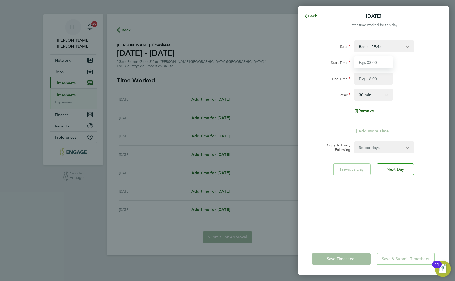
click at [371, 61] on input "Start Time" at bounding box center [374, 62] width 38 height 12
type input "07:30"
click at [373, 81] on input "End Time" at bounding box center [374, 78] width 38 height 12
type input "18:00"
click at [433, 110] on div "Rate Basic - 19.45 Start Time 07:30 End Time 18:00 Break 0 min 15 min 30 min 45…" at bounding box center [373, 80] width 123 height 81
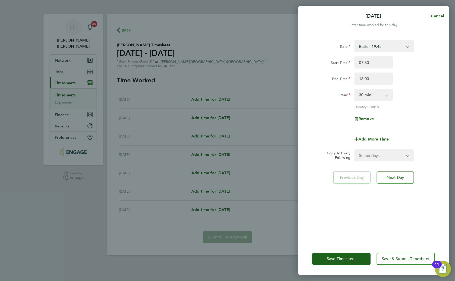
click at [365, 160] on select "Select days Day Weekday (Mon-Fri) Weekend (Sat-Sun) Tuesday Wednesday Thursday …" at bounding box center [381, 155] width 53 height 11
select select "WEEKDAY"
click at [355, 150] on select "Select days Day Weekday (Mon-Fri) Weekend (Sat-Sun) Tuesday Wednesday Thursday …" at bounding box center [381, 155] width 53 height 11
select select "2025-09-28"
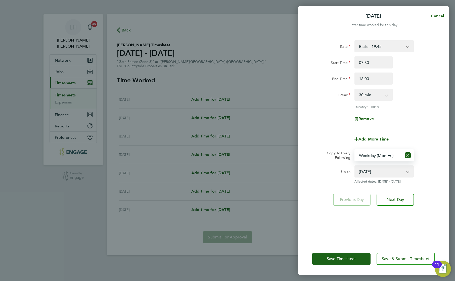
click at [349, 220] on div "Rate Basic - 19.45 Start Time 07:30 End Time 18:00 Break 0 min 15 min 30 min 45…" at bounding box center [373, 138] width 151 height 208
click at [346, 266] on div "Save Timesheet Save & Submit Timesheet" at bounding box center [373, 258] width 151 height 32
click at [345, 264] on button "Save Timesheet" at bounding box center [341, 258] width 58 height 12
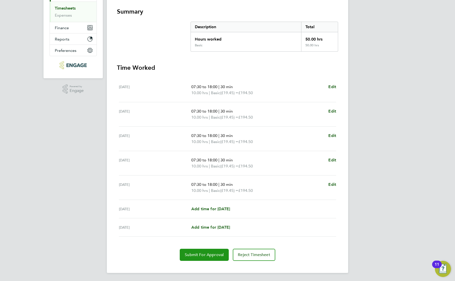
click at [214, 255] on span "Submit For Approval" at bounding box center [204, 254] width 39 height 5
click at [388, 129] on div "LH Lee Hall Notifications 20 Applications: Network Team Members Businesses Site…" at bounding box center [227, 96] width 455 height 367
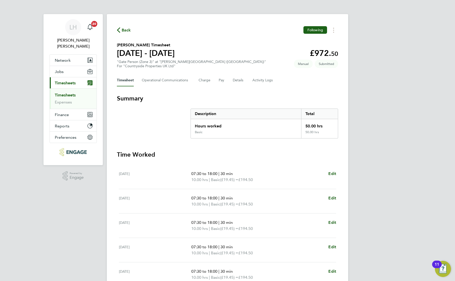
click at [120, 30] on span "Back" at bounding box center [124, 29] width 14 height 5
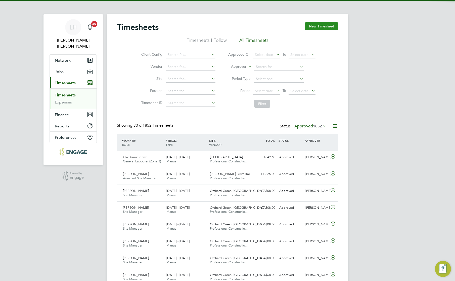
click at [319, 26] on button "New Timesheet" at bounding box center [321, 26] width 33 height 8
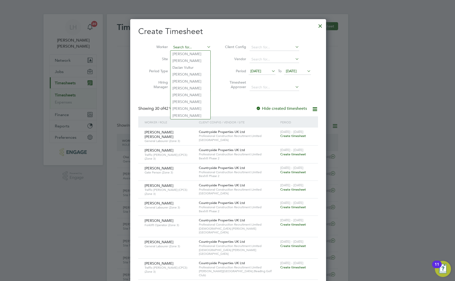
click at [193, 47] on input at bounding box center [191, 47] width 39 height 7
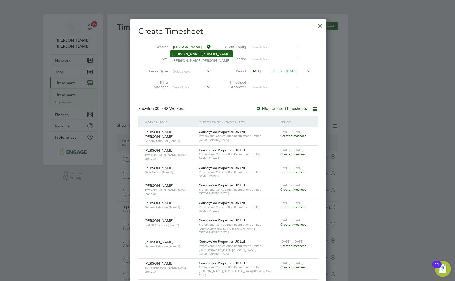
click at [192, 55] on li "Dave Jones" at bounding box center [202, 54] width 62 height 7
type input "Dave Jones"
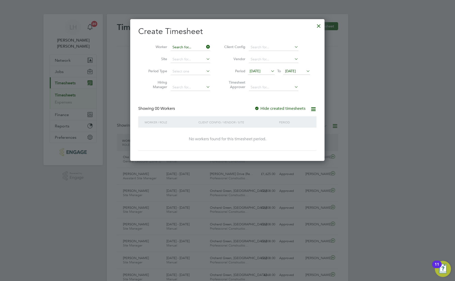
click at [190, 46] on input at bounding box center [190, 47] width 39 height 7
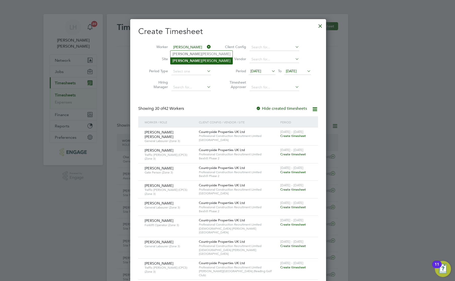
click at [190, 61] on li "Dave Jones" at bounding box center [202, 60] width 62 height 7
type input "Dave Jones"
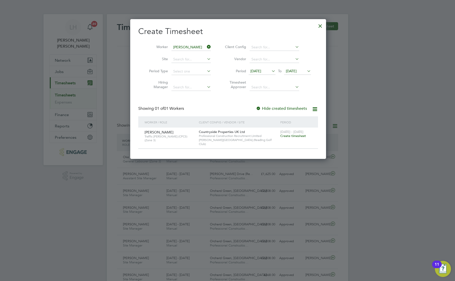
click at [293, 137] on span "Create timesheet" at bounding box center [293, 136] width 26 height 4
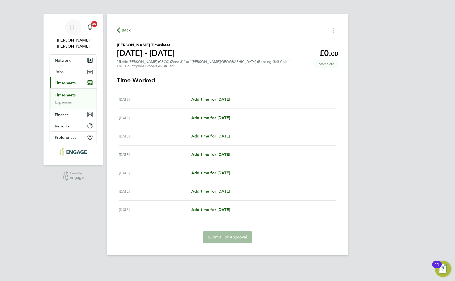
click at [207, 104] on div "Mon 22 Sep Add time for Mon 22 Sep Add time for Mon 22 Sep" at bounding box center [227, 99] width 217 height 18
click at [215, 97] on span "Add time for Mon 22 Sep" at bounding box center [210, 99] width 39 height 5
select select "30"
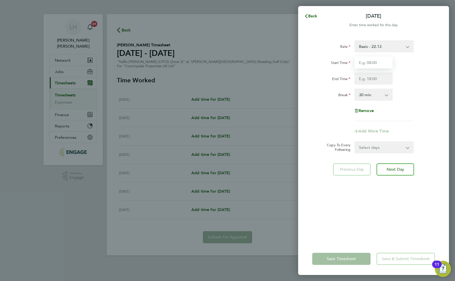
click at [379, 59] on input "Start Time" at bounding box center [374, 62] width 38 height 12
type input "07:30"
click at [375, 80] on input "End Time" at bounding box center [374, 78] width 38 height 12
type input "18:00"
click at [420, 116] on div "Remove" at bounding box center [373, 111] width 127 height 12
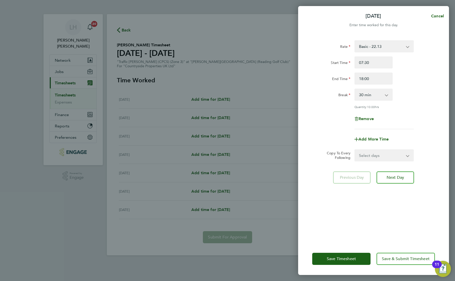
click at [365, 156] on select "Select days Day Weekday (Mon-Fri) Weekend (Sat-Sun) Tuesday Wednesday Thursday …" at bounding box center [381, 155] width 53 height 11
select select "WEEKDAY"
click at [355, 150] on select "Select days Day Weekday (Mon-Fri) Weekend (Sat-Sun) Tuesday Wednesday Thursday …" at bounding box center [381, 155] width 53 height 11
select select "2025-09-28"
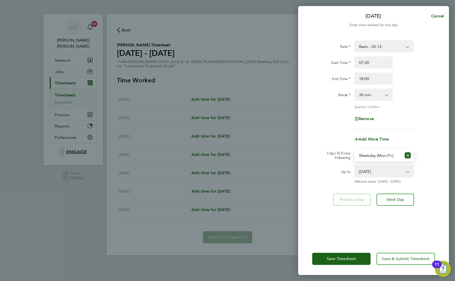
click at [311, 216] on div "Rate Basic - 22.13 Start Time 07:30 End Time 18:00 Break 0 min 15 min 30 min 45…" at bounding box center [373, 138] width 151 height 208
click at [340, 255] on button "Save Timesheet" at bounding box center [341, 258] width 58 height 12
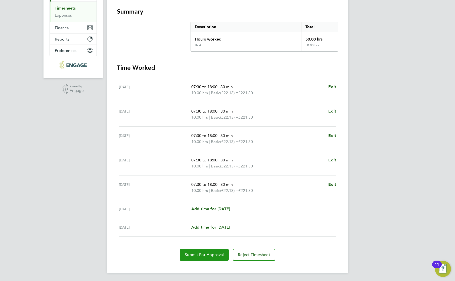
click at [204, 255] on span "Submit For Approval" at bounding box center [204, 254] width 39 height 5
click at [342, 126] on div "Back Following Dave Jones's Timesheet 22 - 28 Sept 2025 £1,106. 50 "Traffic Mar…" at bounding box center [227, 99] width 241 height 345
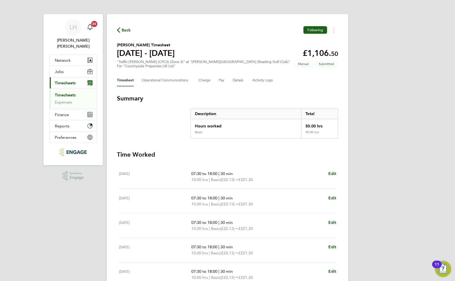
click at [124, 28] on span "Back" at bounding box center [126, 30] width 9 height 6
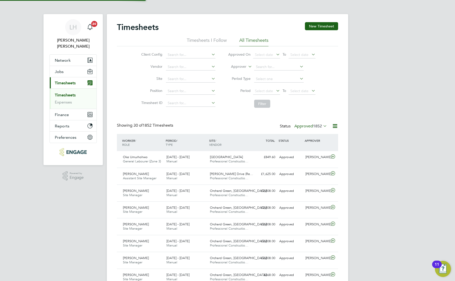
click at [326, 27] on button "New Timesheet" at bounding box center [321, 26] width 33 height 8
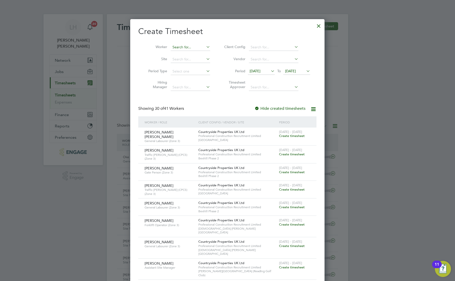
click at [184, 47] on input at bounding box center [190, 47] width 39 height 7
click at [189, 54] on li "Dale Langton" at bounding box center [202, 54] width 62 height 7
type input "Dale Langton"
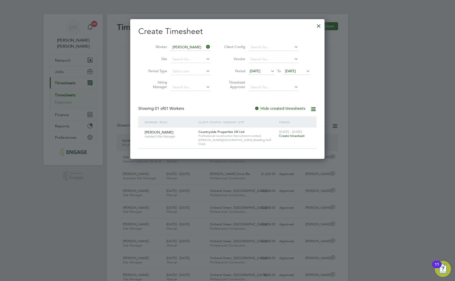
click at [293, 137] on span "Create timesheet" at bounding box center [292, 136] width 26 height 4
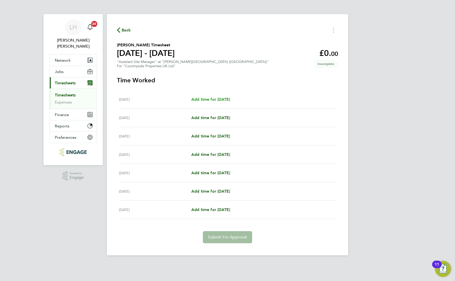
click at [206, 100] on span "Add time for Mon 22 Sep" at bounding box center [210, 99] width 39 height 5
select select "30"
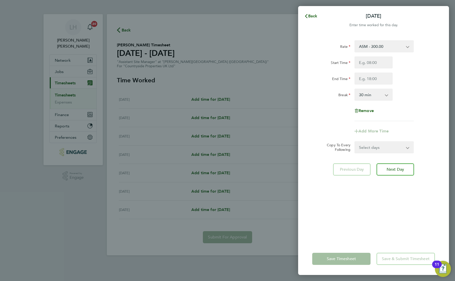
click at [380, 46] on select "ASM - 300.00" at bounding box center [381, 46] width 52 height 11
click at [376, 65] on input "Start Time" at bounding box center [374, 62] width 38 height 12
type input "07:30"
click at [368, 81] on input "End Time" at bounding box center [374, 78] width 38 height 12
type input "09:00"
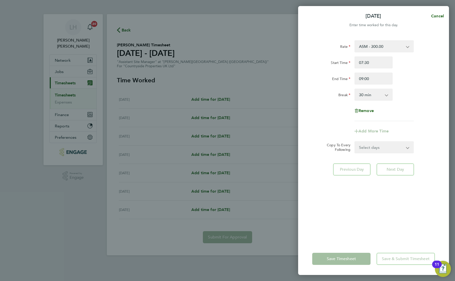
click at [416, 91] on div "Break 0 min 15 min 30 min 45 min 60 min 75 min 90 min" at bounding box center [373, 95] width 127 height 12
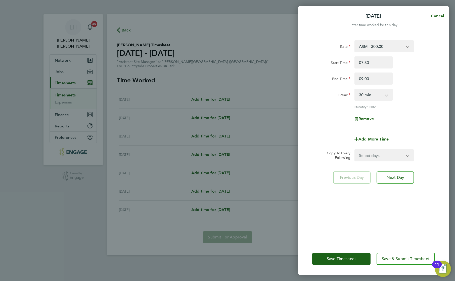
click at [383, 154] on select "Select days Day Weekday (Mon-Fri) Weekend (Sat-Sun) Tuesday Wednesday Thursday …" at bounding box center [381, 155] width 53 height 11
select select "WEEKDAY"
click at [355, 150] on select "Select days Day Weekday (Mon-Fri) Weekend (Sat-Sun) Tuesday Wednesday Thursday …" at bounding box center [381, 155] width 53 height 11
select select "2025-09-28"
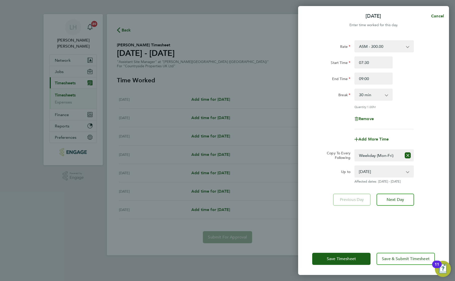
click at [430, 173] on div "Up to 23 Sep 2025 24 Sep 2025 25 Sep 2025 26 Sep 2025 27 Sep 2025 28 Sep 2025 A…" at bounding box center [373, 174] width 127 height 18
click at [340, 259] on span "Save Timesheet" at bounding box center [341, 258] width 29 height 5
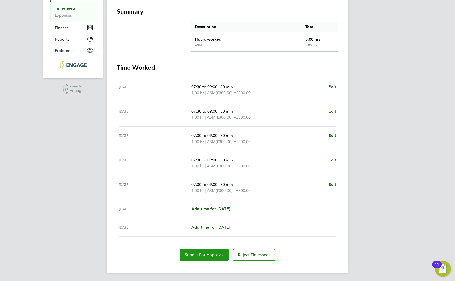
click at [207, 255] on span "Submit For Approval" at bounding box center [204, 254] width 39 height 5
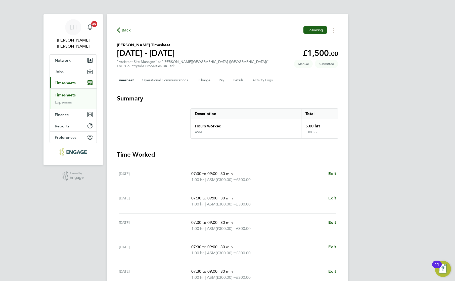
click at [127, 28] on span "Back" at bounding box center [126, 30] width 9 height 6
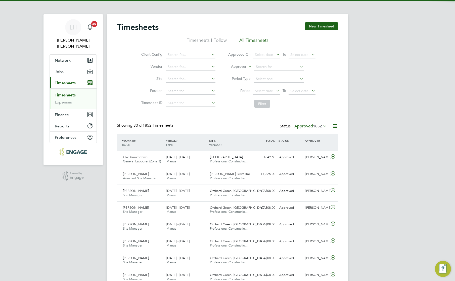
scroll to position [13, 44]
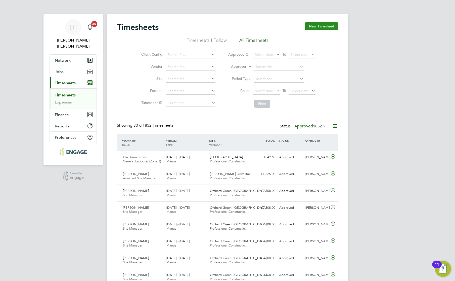
click at [330, 27] on button "New Timesheet" at bounding box center [321, 26] width 33 height 8
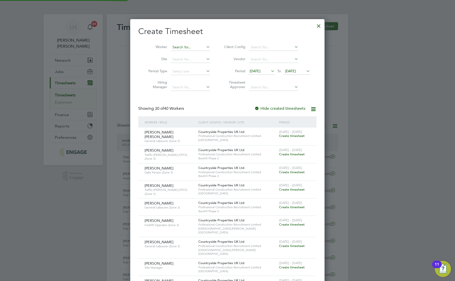
click at [179, 49] on input at bounding box center [190, 47] width 39 height 7
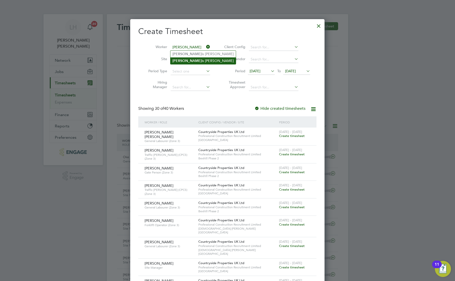
click at [190, 60] on li "Curt is Walker" at bounding box center [203, 60] width 65 height 7
type input "Curtis Walker"
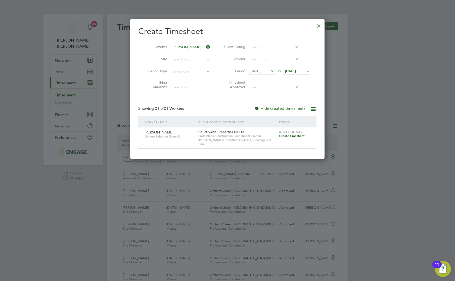
click at [299, 136] on span "Create timesheet" at bounding box center [292, 136] width 26 height 4
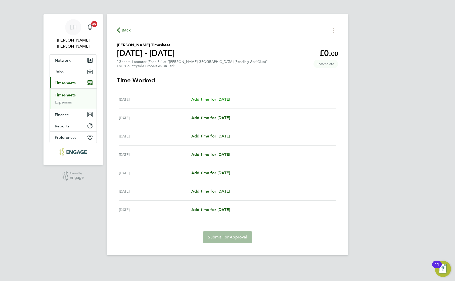
click at [214, 99] on span "Add time for Mon 22 Sep" at bounding box center [210, 99] width 39 height 5
select select "30"
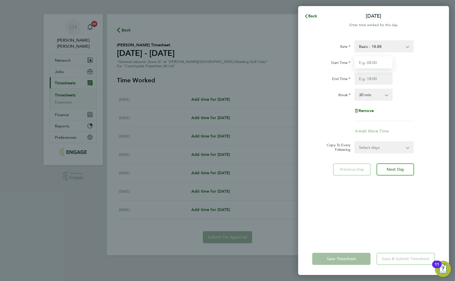
click at [373, 65] on input "Start Time" at bounding box center [374, 62] width 38 height 12
type input "07:30"
click at [373, 79] on input "End Time" at bounding box center [374, 78] width 38 height 12
type input "17:00"
click at [425, 111] on div "Rate Basic - 18.88 Start Time 07:30 End Time 17:00 Break 0 min 15 min 30 min 45…" at bounding box center [373, 80] width 123 height 81
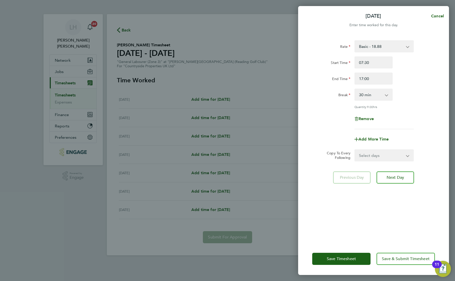
click at [377, 154] on select "Select days Day Weekday (Mon-Fri) Weekend (Sat-Sun) Tuesday Wednesday Thursday …" at bounding box center [381, 155] width 53 height 11
select select "WEEKDAY"
click at [355, 150] on select "Select days Day Weekday (Mon-Fri) Weekend (Sat-Sun) Tuesday Wednesday Thursday …" at bounding box center [381, 155] width 53 height 11
select select "2025-09-28"
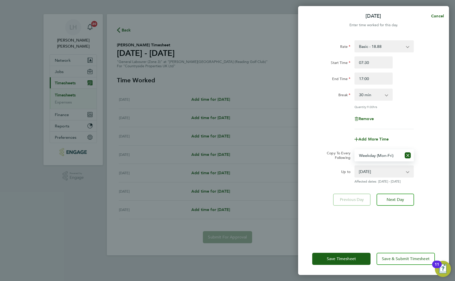
click at [368, 221] on div "Rate Basic - 18.88 Start Time 07:30 End Time 17:00 Break 0 min 15 min 30 min 45…" at bounding box center [373, 138] width 151 height 208
click at [336, 257] on span "Save Timesheet" at bounding box center [341, 258] width 29 height 5
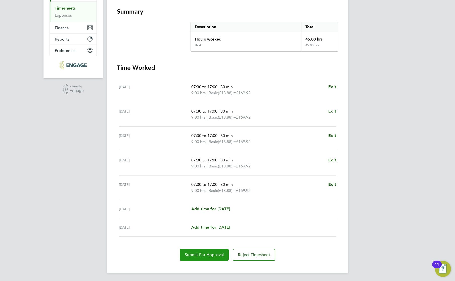
click at [199, 253] on span "Submit For Approval" at bounding box center [204, 254] width 39 height 5
click at [391, 121] on div "LH Lee Hall Notifications 20 Applications: Network Team Members Businesses Site…" at bounding box center [227, 96] width 455 height 367
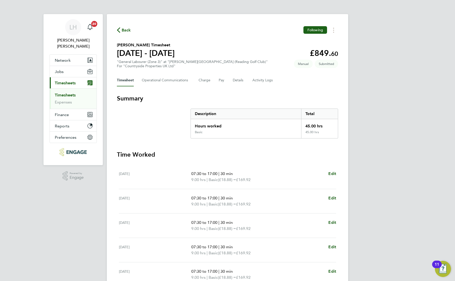
click at [126, 31] on span "Back" at bounding box center [126, 30] width 9 height 6
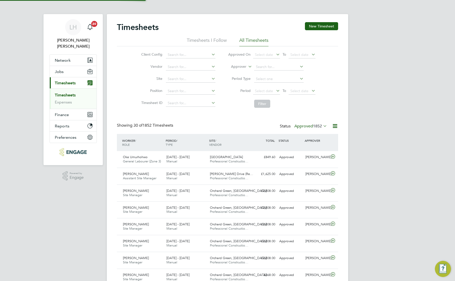
click at [325, 24] on button "New Timesheet" at bounding box center [321, 26] width 33 height 8
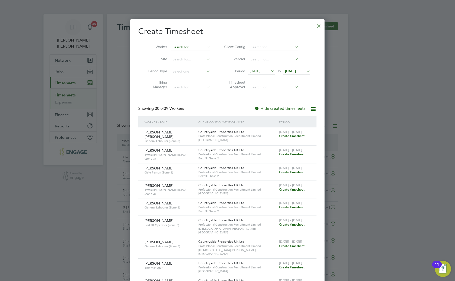
click at [179, 48] on input at bounding box center [190, 47] width 39 height 7
click at [183, 67] on li "Jaso n Rowley" at bounding box center [193, 67] width 44 height 7
type input "Jason Rowley"
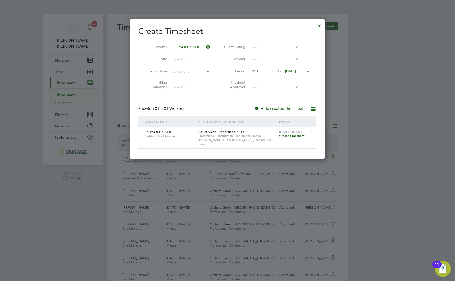
click at [299, 135] on span "Create timesheet" at bounding box center [292, 136] width 26 height 4
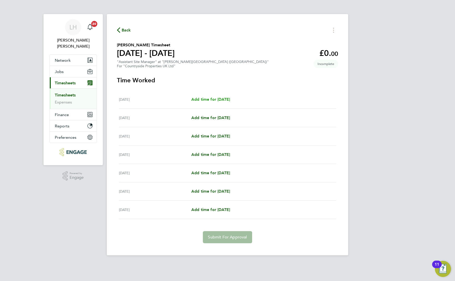
click at [220, 101] on span "Add time for Mon 22 Sep" at bounding box center [210, 99] width 39 height 5
select select "30"
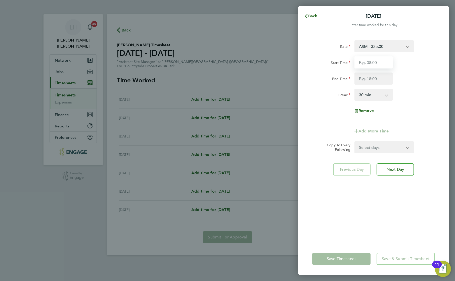
click at [375, 60] on input "Start Time" at bounding box center [374, 62] width 38 height 12
type input "07:30"
click at [371, 82] on input "End Time" at bounding box center [374, 78] width 38 height 12
type input "09:00"
click at [387, 146] on form "Rate ASM - 325.00 Start Time 07:30 End Time 09:00 Break 0 min 15 min 30 min 45 …" at bounding box center [373, 96] width 123 height 113
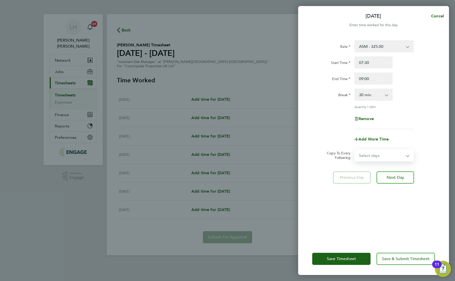
select select "WEEKDAY"
click at [355, 150] on select "Select days Day Weekday (Mon-Fri) Weekend (Sat-Sun) Tuesday Wednesday Thursday …" at bounding box center [381, 155] width 53 height 11
select select "2025-09-28"
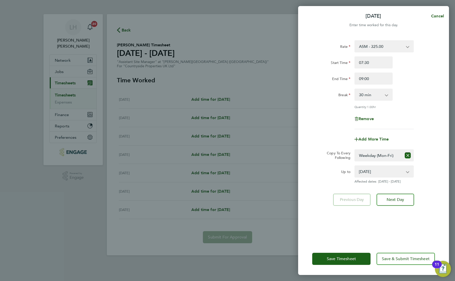
click at [330, 226] on div "Rate ASM - 325.00 Start Time 07:30 End Time 09:00 Break 0 min 15 min 30 min 45 …" at bounding box center [373, 138] width 151 height 208
click at [345, 254] on button "Save Timesheet" at bounding box center [341, 258] width 58 height 12
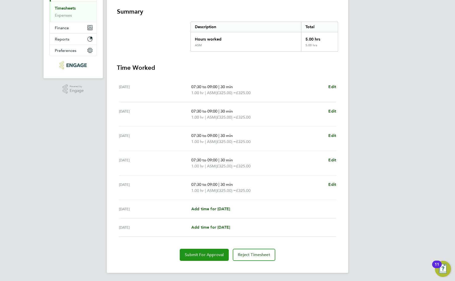
click at [217, 255] on span "Submit For Approval" at bounding box center [204, 254] width 39 height 5
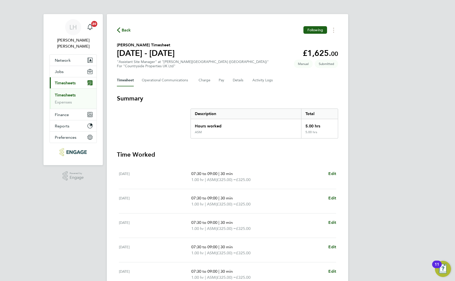
click at [120, 30] on icon "button" at bounding box center [118, 29] width 3 height 5
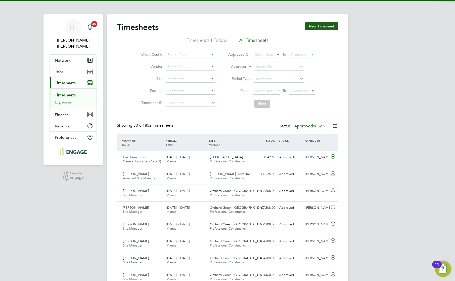
scroll to position [13, 44]
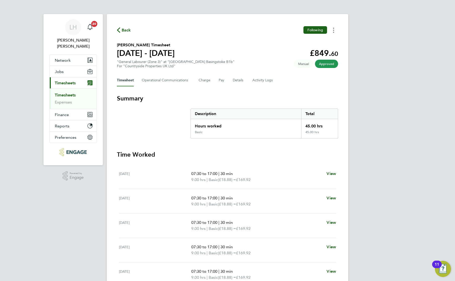
click at [335, 28] on button "Timesheets Menu" at bounding box center [333, 30] width 9 height 8
click at [318, 40] on link "Download timesheet" at bounding box center [308, 41] width 60 height 10
click at [334, 31] on icon "Timesheets Menu" at bounding box center [333, 30] width 1 height 5
click at [285, 40] on link "Download timesheet" at bounding box center [308, 41] width 60 height 10
